Goal: Browse casually: Explore the website without a specific task or goal

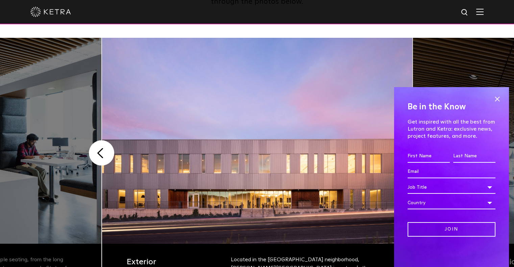
click at [418, 154] on input "First name *" at bounding box center [428, 156] width 42 height 13
drag, startPoint x: 493, startPoint y: 101, endPoint x: 490, endPoint y: 102, distance: 3.6
click at [493, 101] on div "Be in the Know Get inspired with all the best from Lutron and [PERSON_NAME]: ex…" at bounding box center [451, 177] width 115 height 180
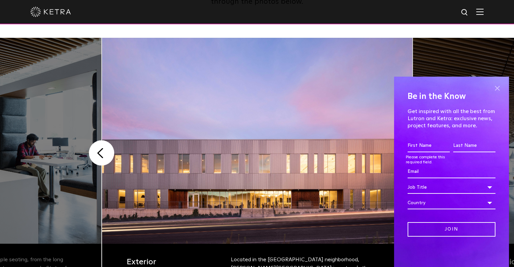
click at [497, 92] on span at bounding box center [497, 88] width 10 height 10
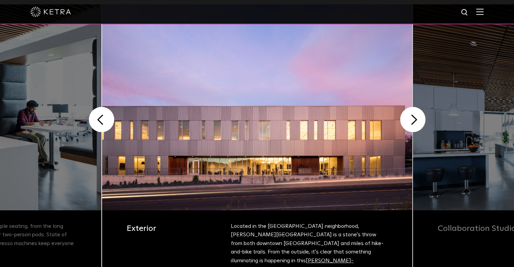
scroll to position [169, 0]
click at [415, 114] on button "Next" at bounding box center [412, 119] width 25 height 25
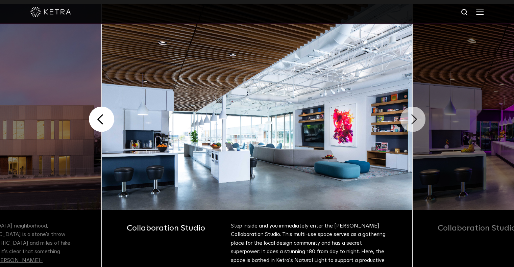
click at [414, 118] on button "Next" at bounding box center [412, 119] width 25 height 25
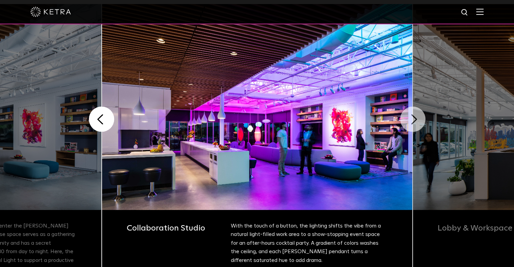
click at [416, 120] on button "Next" at bounding box center [412, 119] width 25 height 25
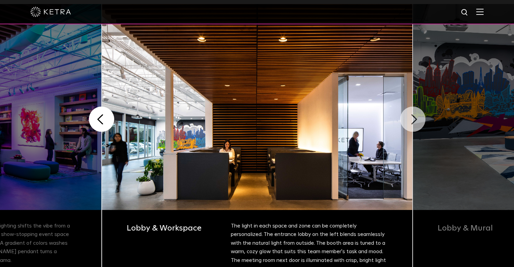
click at [412, 120] on button "Next" at bounding box center [412, 119] width 25 height 25
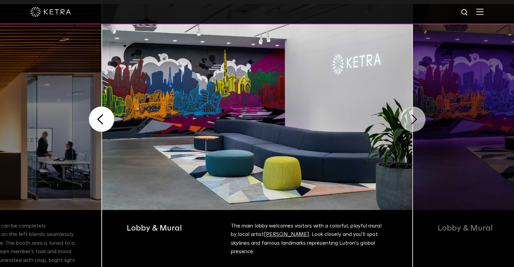
click at [412, 120] on button "Next" at bounding box center [412, 119] width 25 height 25
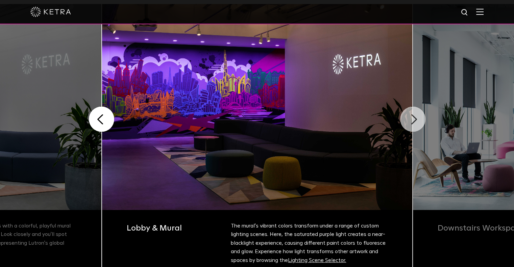
click at [412, 120] on button "Next" at bounding box center [412, 119] width 25 height 25
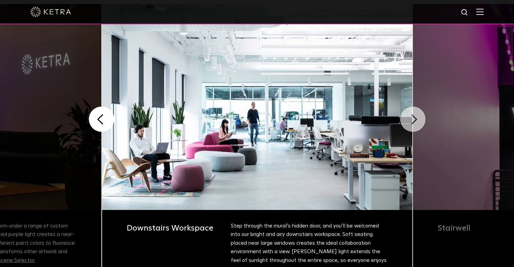
click at [412, 120] on button "Next" at bounding box center [412, 119] width 25 height 25
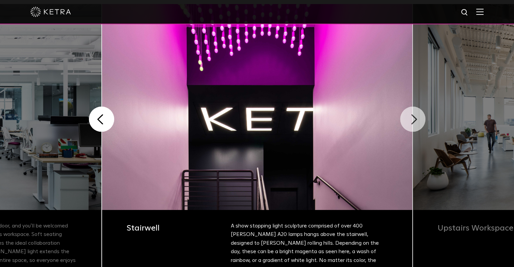
click at [409, 117] on button "Next" at bounding box center [412, 119] width 25 height 25
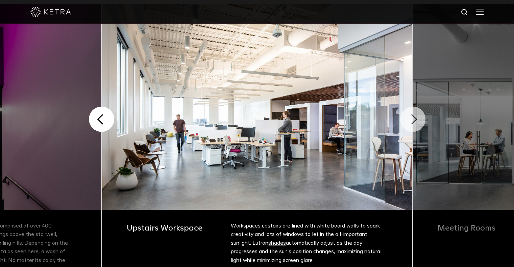
click at [409, 117] on button "Next" at bounding box center [412, 119] width 25 height 25
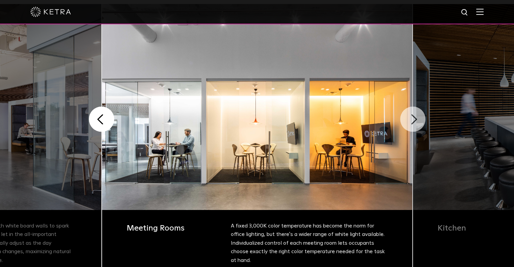
click at [409, 117] on button "Next" at bounding box center [412, 119] width 25 height 25
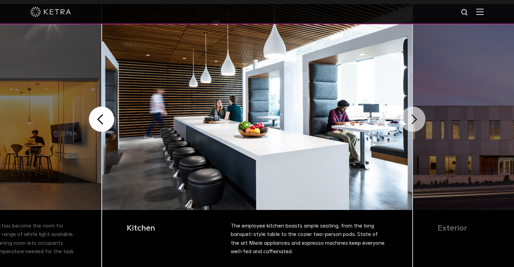
click at [409, 117] on button "Next" at bounding box center [412, 119] width 25 height 25
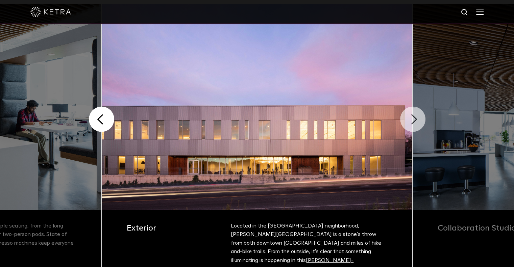
click at [409, 117] on button "Next" at bounding box center [412, 119] width 25 height 25
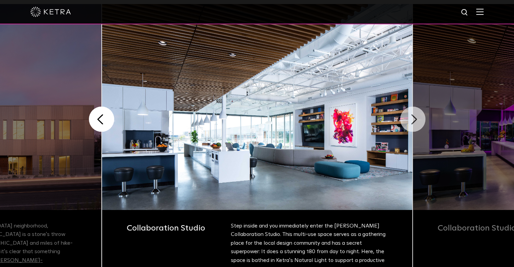
click at [409, 117] on button "Next" at bounding box center [412, 119] width 25 height 25
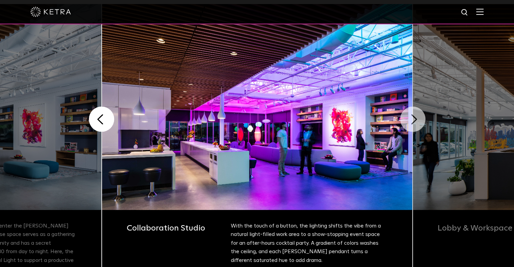
click at [409, 117] on button "Next" at bounding box center [412, 119] width 25 height 25
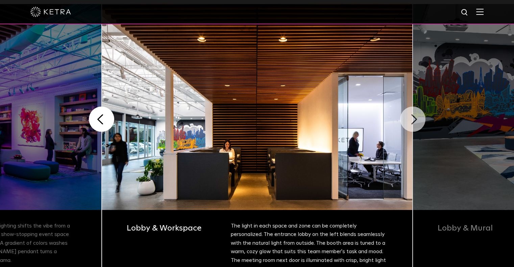
click at [409, 117] on button "Next" at bounding box center [412, 119] width 25 height 25
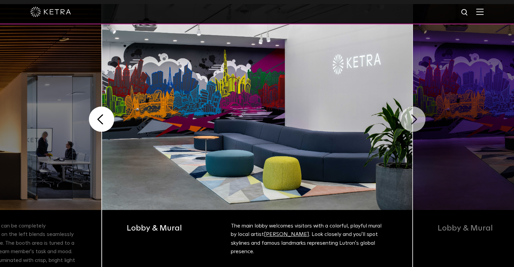
click at [409, 117] on button "Next" at bounding box center [412, 119] width 25 height 25
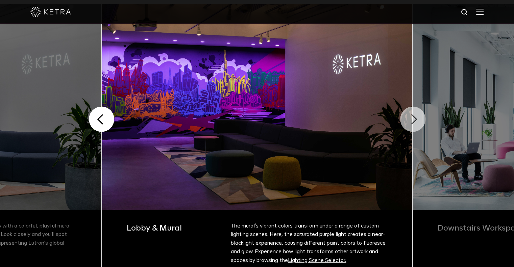
click at [409, 117] on button "Next" at bounding box center [412, 119] width 25 height 25
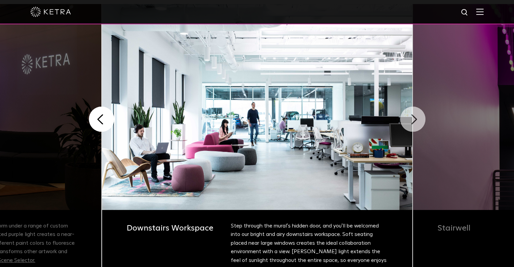
click at [409, 117] on button "Next" at bounding box center [412, 119] width 25 height 25
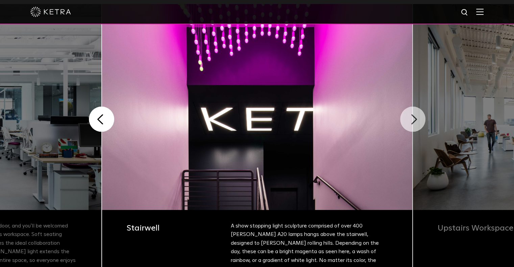
click at [409, 117] on button "Next" at bounding box center [412, 119] width 25 height 25
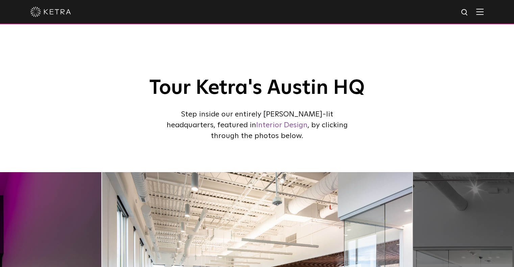
scroll to position [0, 0]
